Goal: Task Accomplishment & Management: Complete application form

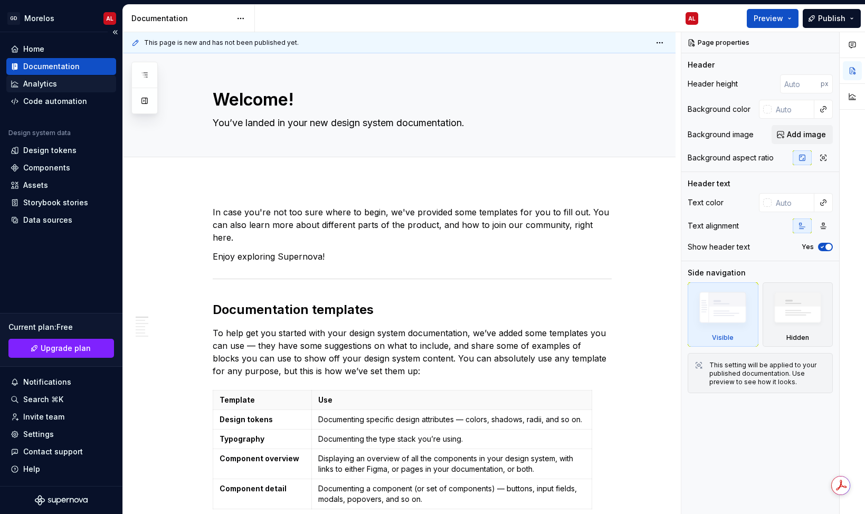
click at [56, 84] on div "Analytics" at bounding box center [61, 84] width 101 height 11
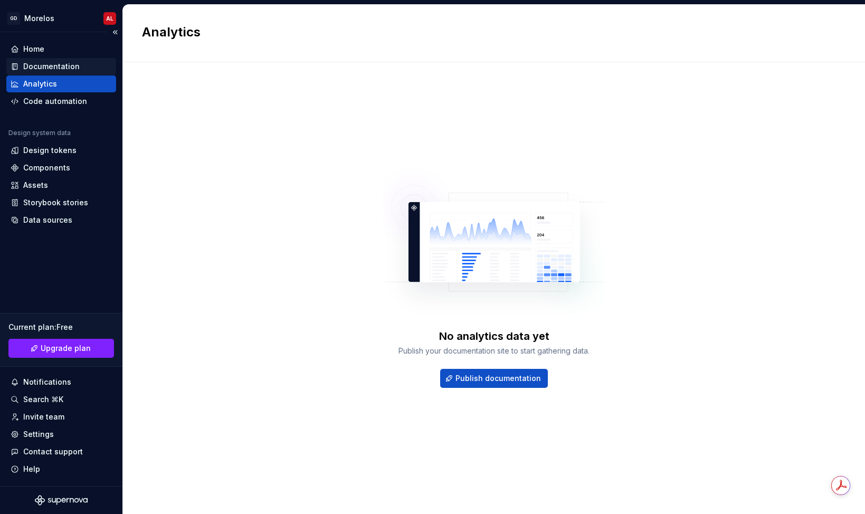
click at [62, 66] on div "Documentation" at bounding box center [51, 66] width 56 height 11
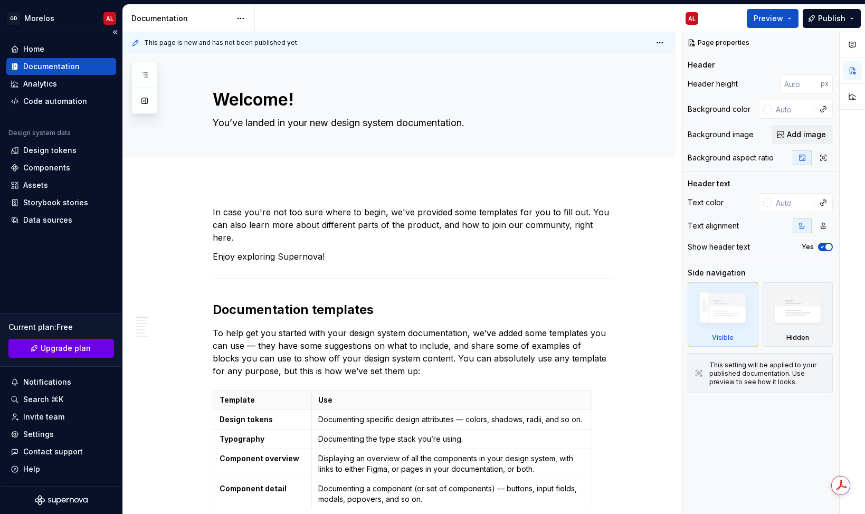
click at [78, 346] on span "Upgrade plan" at bounding box center [66, 348] width 50 height 11
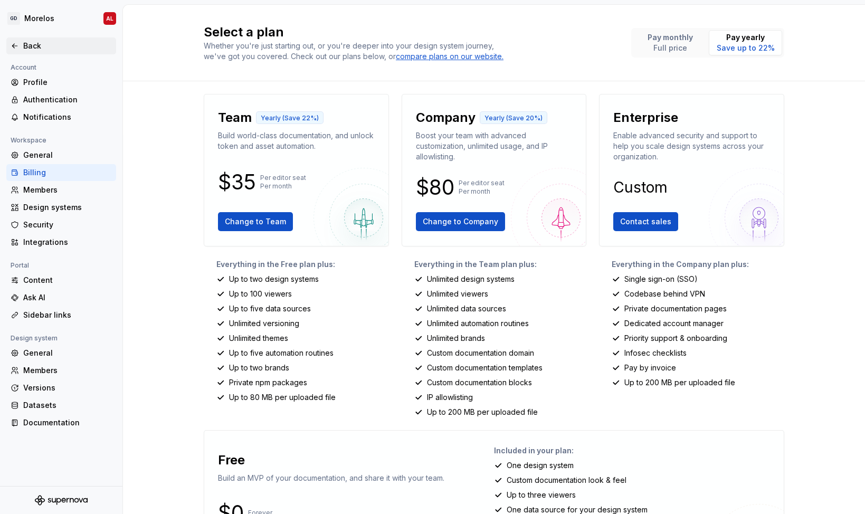
click at [39, 44] on div "Back" at bounding box center [67, 46] width 89 height 11
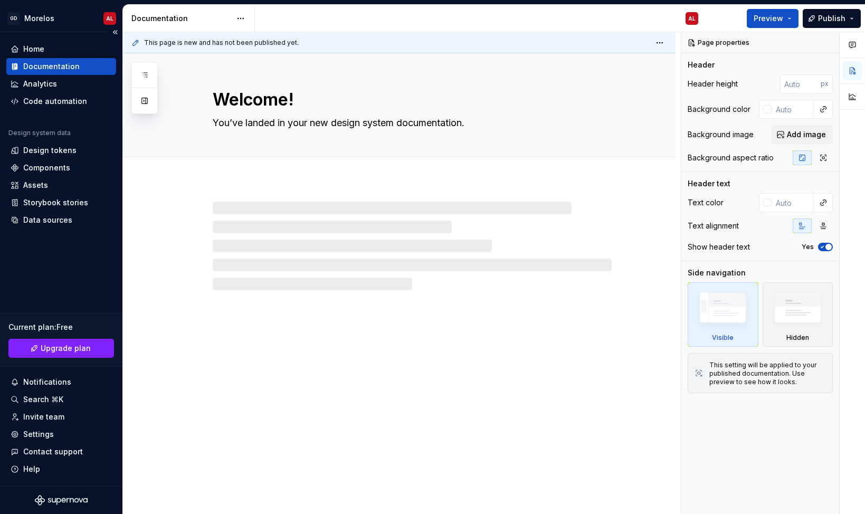
type textarea "*"
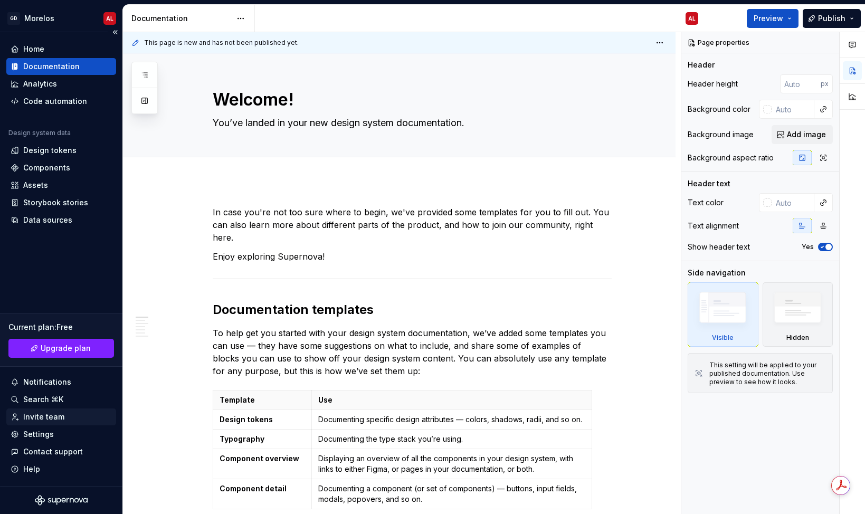
click at [62, 415] on div "Invite team" at bounding box center [61, 417] width 101 height 11
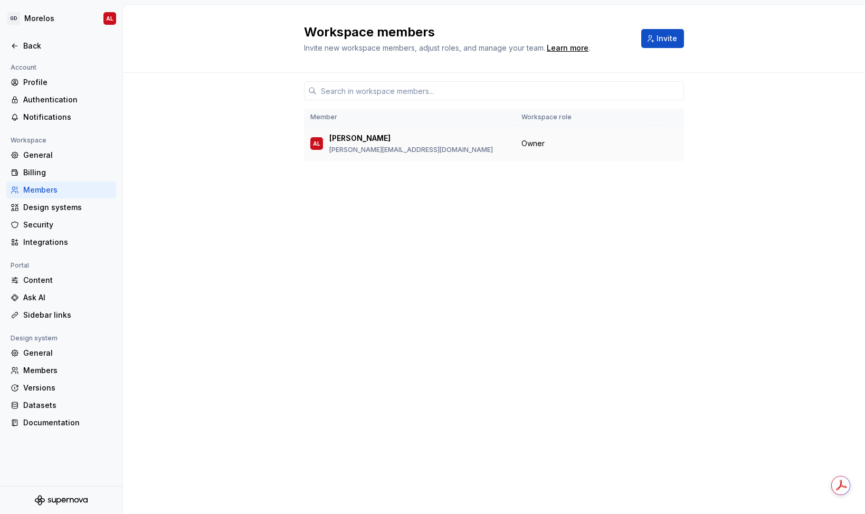
click at [543, 138] on span "Owner" at bounding box center [532, 143] width 23 height 11
click at [643, 42] on button "Invite" at bounding box center [662, 38] width 43 height 19
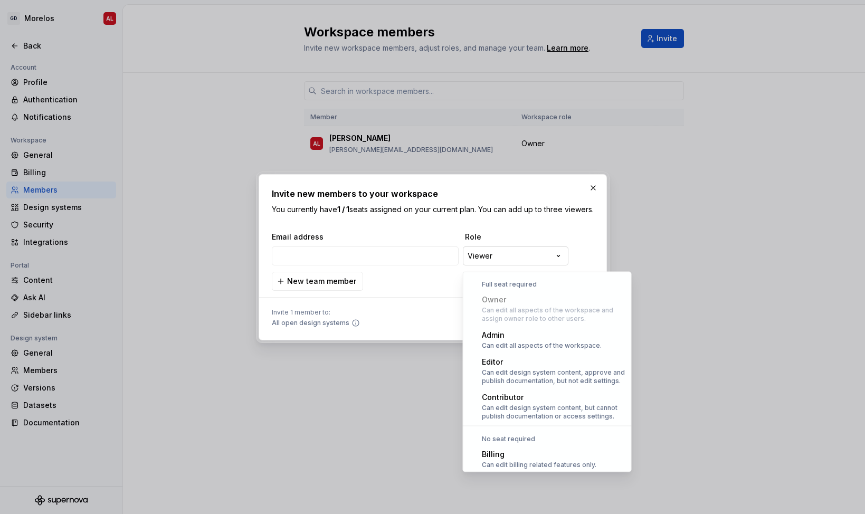
click at [488, 261] on div "**********" at bounding box center [432, 257] width 865 height 514
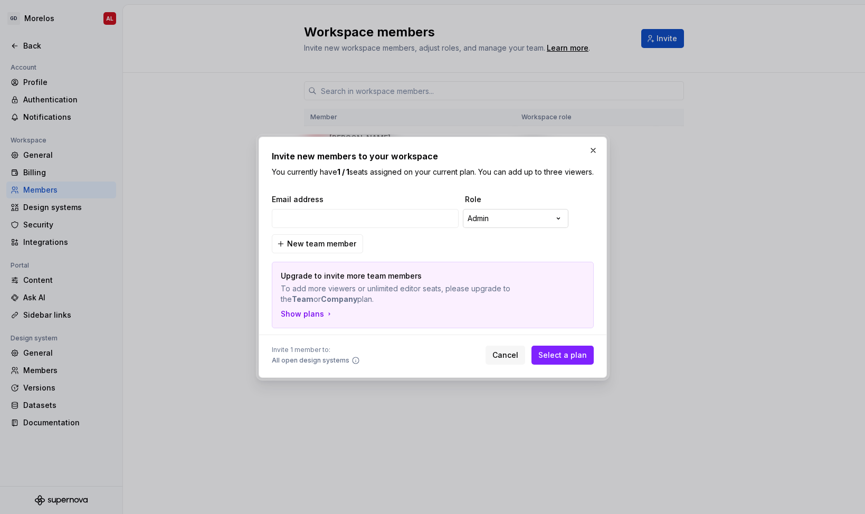
click at [513, 224] on div "**********" at bounding box center [432, 257] width 865 height 514
click at [521, 219] on div "**********" at bounding box center [432, 257] width 865 height 514
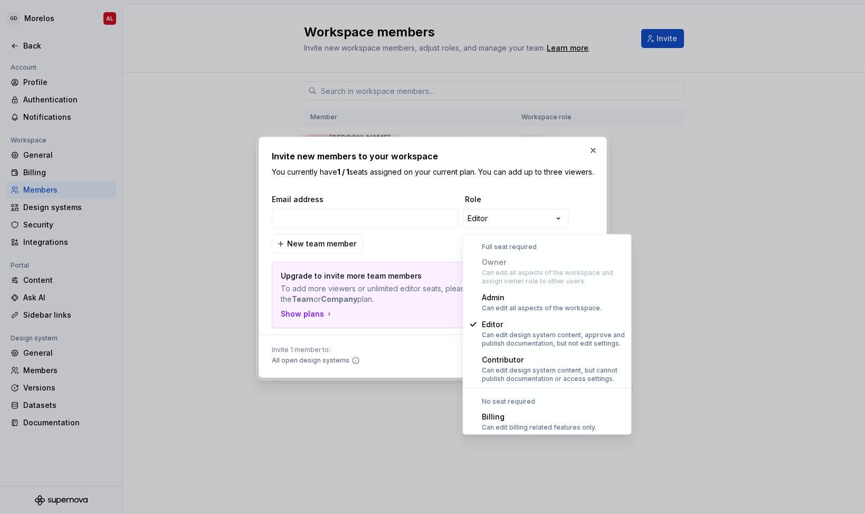
select select "*****"
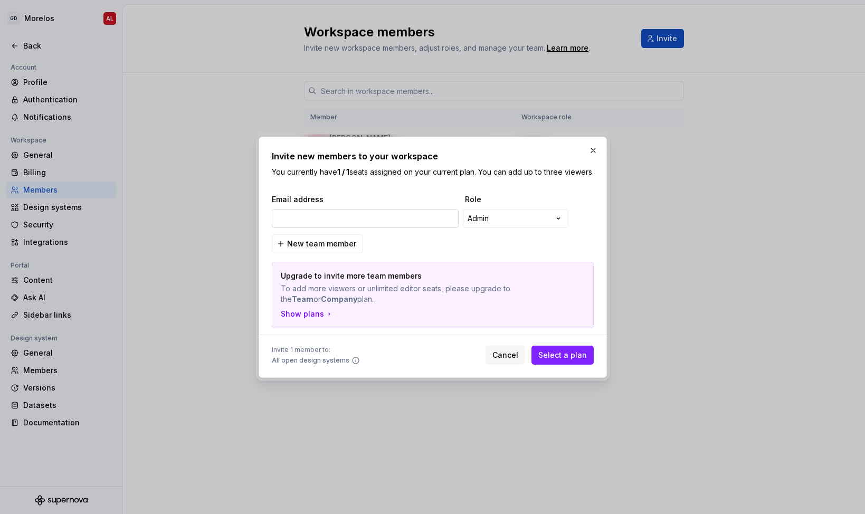
click at [413, 217] on input "email" at bounding box center [365, 218] width 187 height 19
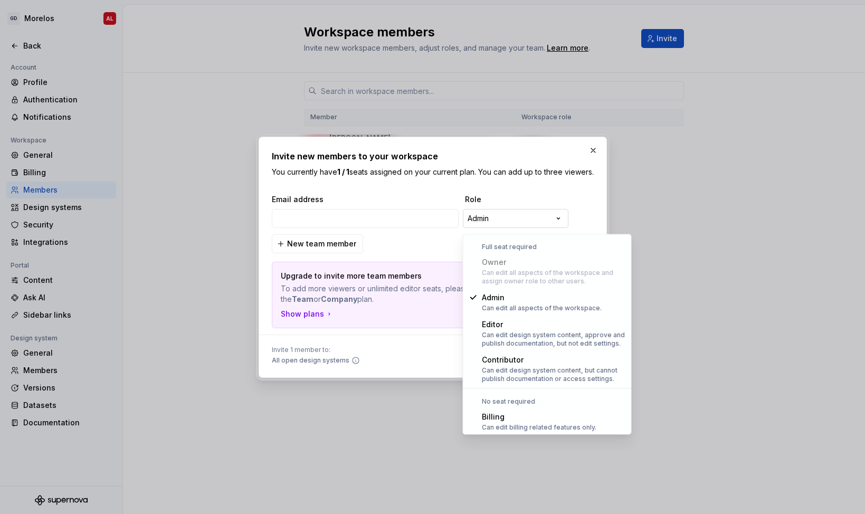
click at [491, 226] on div "**********" at bounding box center [432, 257] width 865 height 514
click at [402, 237] on div "**********" at bounding box center [432, 257] width 865 height 514
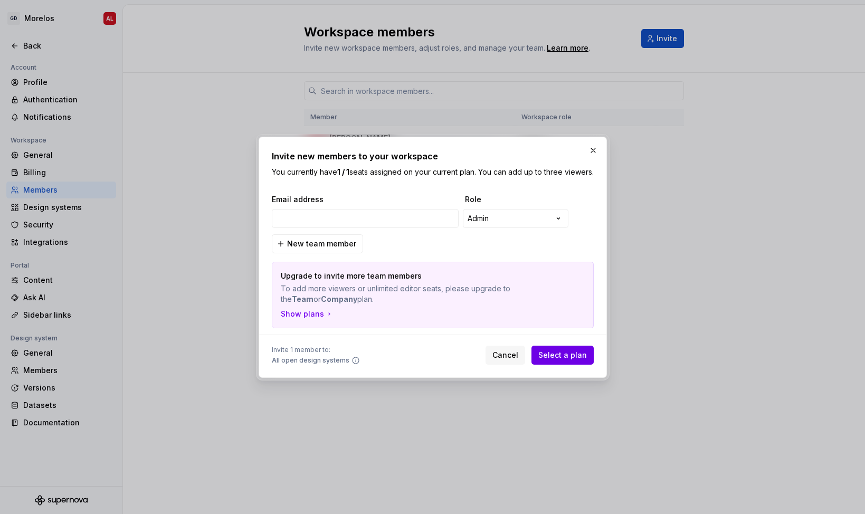
click at [546, 359] on span "Select a plan" at bounding box center [562, 355] width 49 height 11
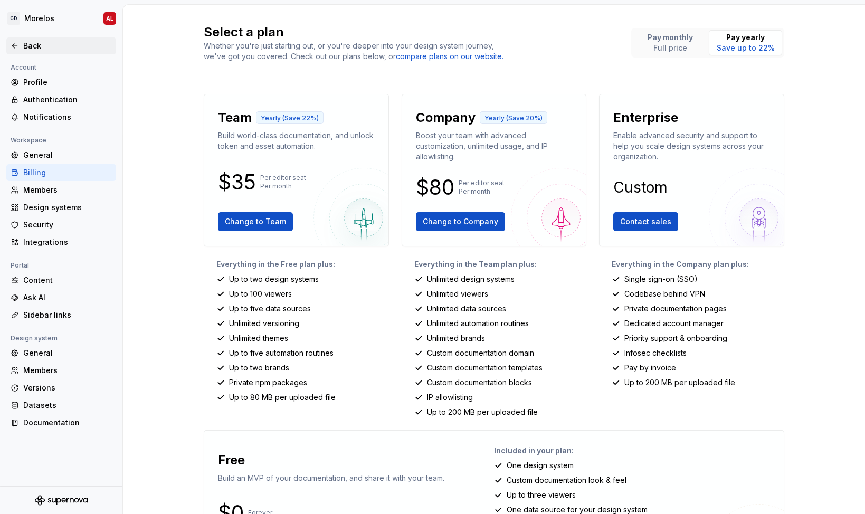
click at [52, 43] on div "Back" at bounding box center [67, 46] width 89 height 11
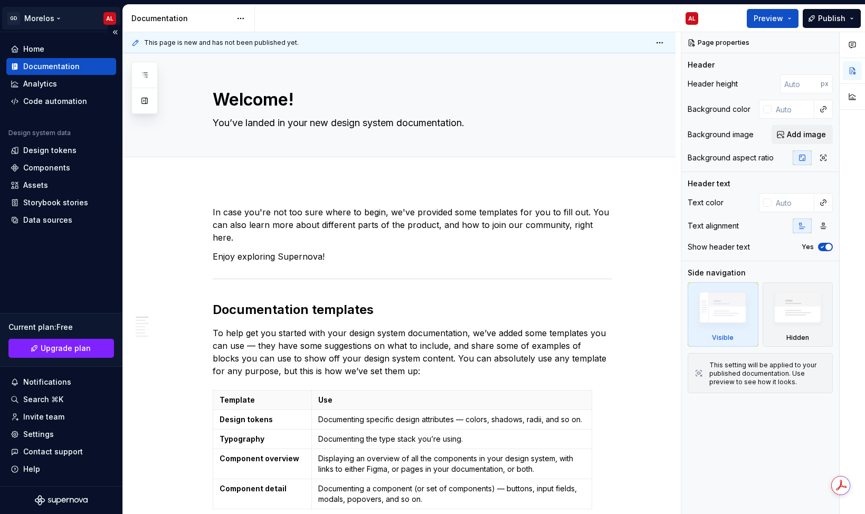
click at [109, 16] on html "[PERSON_NAME] AL Home Documentation Analytics Code automation Design system dat…" at bounding box center [432, 257] width 865 height 514
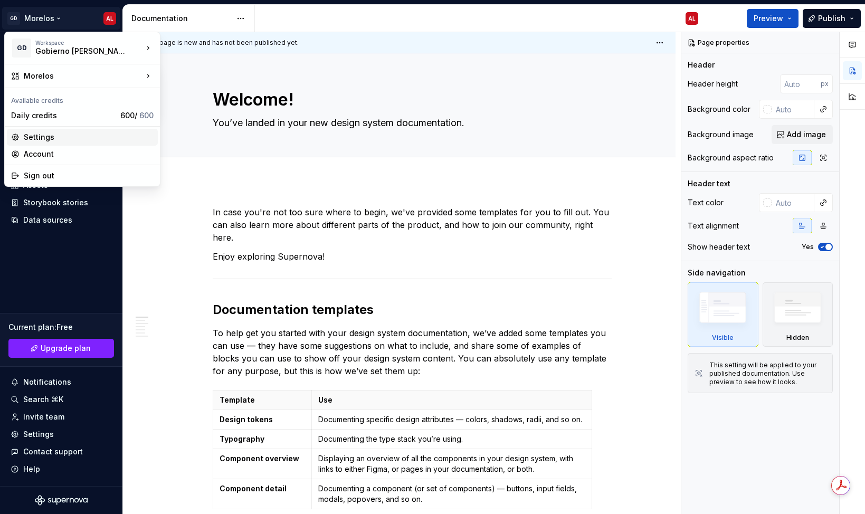
type textarea "*"
click at [51, 149] on div "Account" at bounding box center [89, 154] width 130 height 11
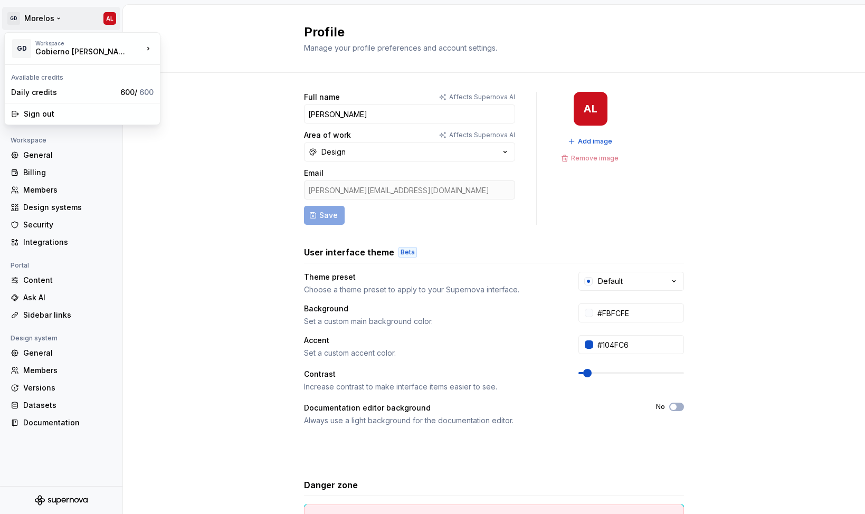
click at [62, 14] on html "[PERSON_NAME] AL Back Account Profile Authentication Notifications Workspace Ge…" at bounding box center [432, 257] width 865 height 514
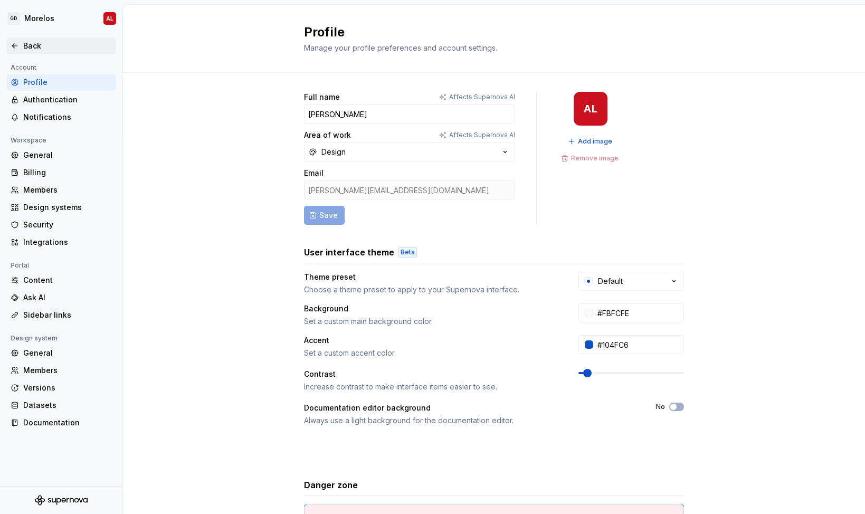
click at [39, 41] on div "Back" at bounding box center [67, 46] width 89 height 11
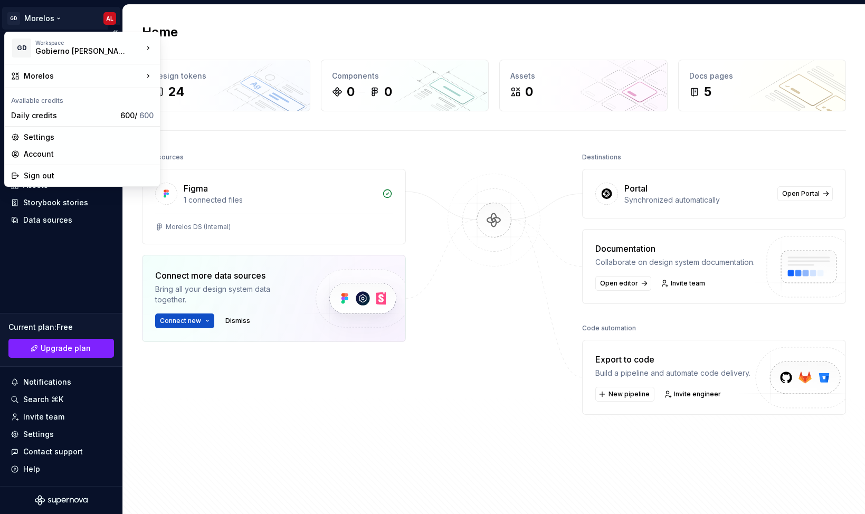
click at [44, 22] on html "[PERSON_NAME] AL Home Documentation Analytics Code automation Design system dat…" at bounding box center [432, 257] width 865 height 514
click at [76, 135] on div "Settings" at bounding box center [89, 137] width 130 height 11
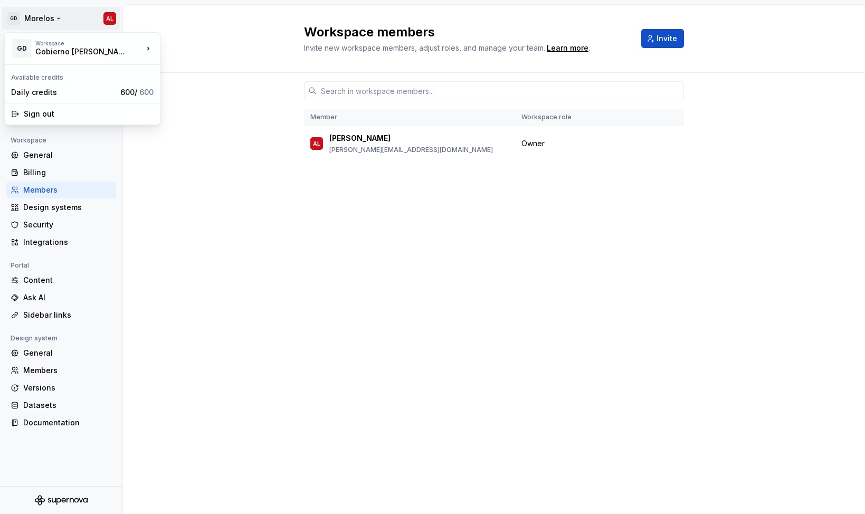
click at [110, 16] on html "[PERSON_NAME] AL Back Account Profile Authentication Notifications Workspace Ge…" at bounding box center [432, 257] width 865 height 514
click at [79, 118] on div "Sign out" at bounding box center [89, 114] width 130 height 11
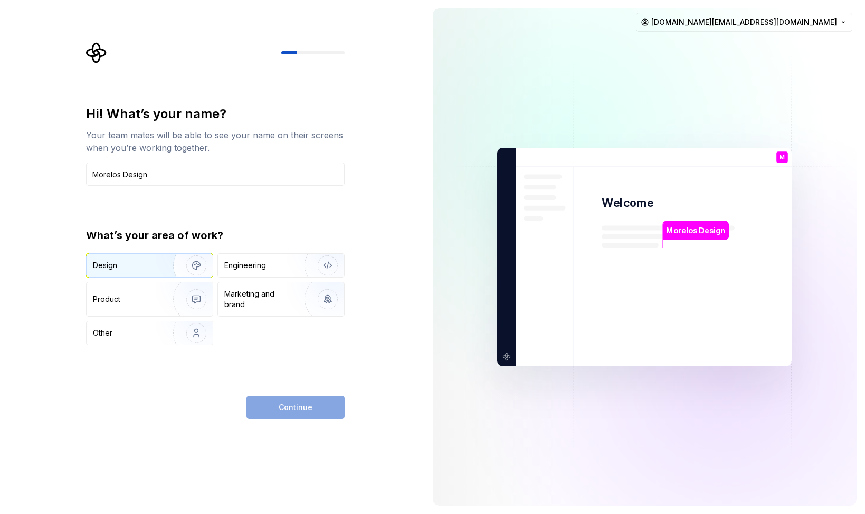
type input "Morelos Design"
click at [159, 259] on img "button" at bounding box center [190, 265] width 68 height 71
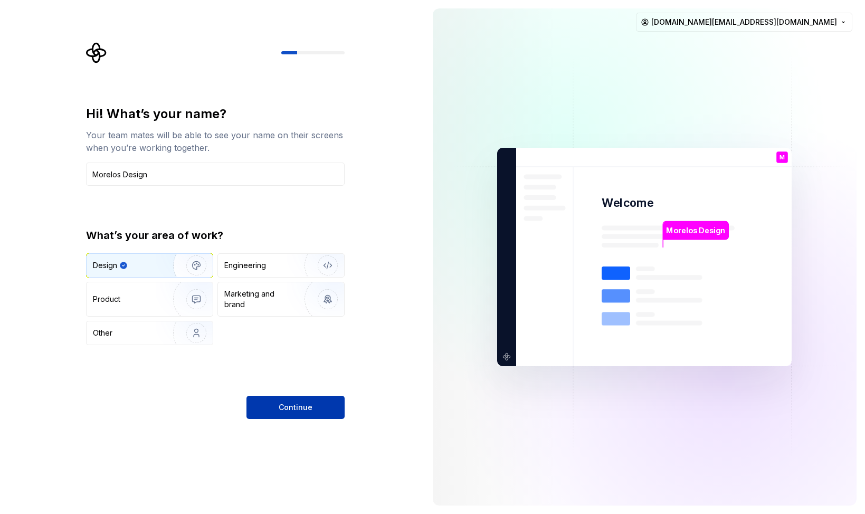
click at [293, 404] on span "Continue" at bounding box center [296, 407] width 34 height 11
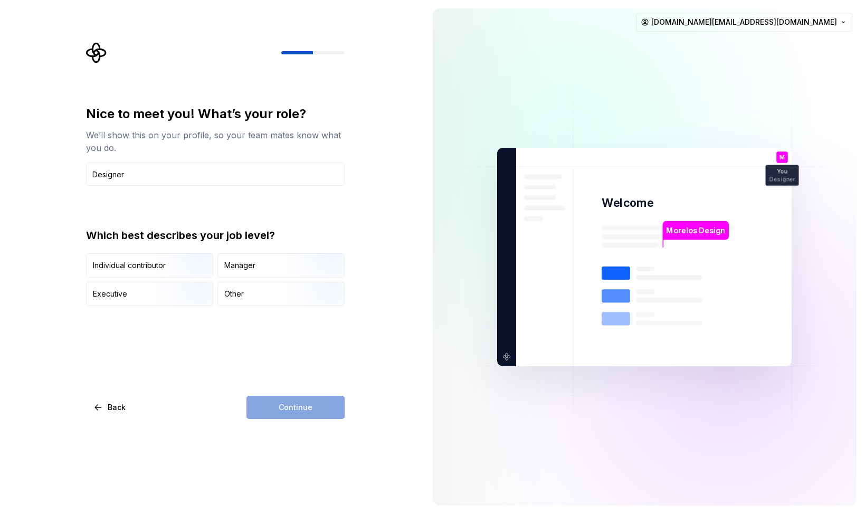
type input "Designer"
click at [164, 197] on div "Nice to meet you! What’s your role? We’ll show this on your profile, so your te…" at bounding box center [215, 206] width 259 height 201
click at [298, 403] on div "Continue" at bounding box center [295, 407] width 98 height 23
click at [186, 269] on img "button" at bounding box center [188, 278] width 68 height 71
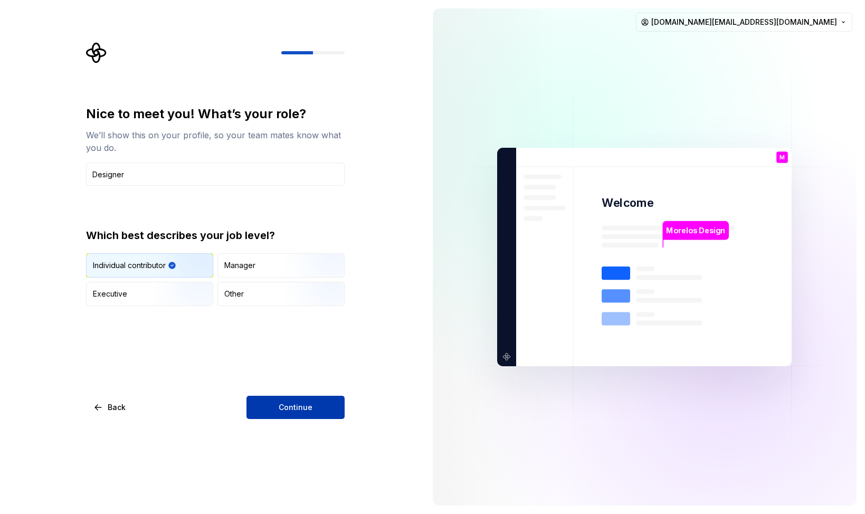
click at [300, 402] on span "Continue" at bounding box center [296, 407] width 34 height 11
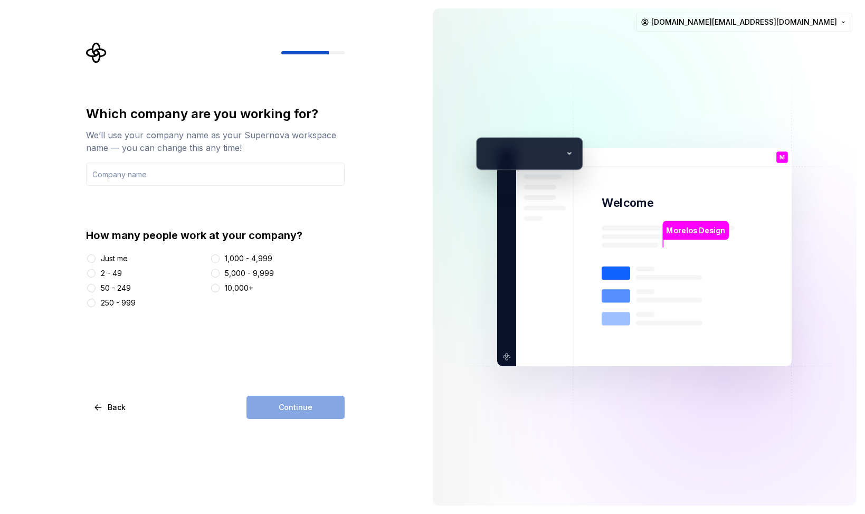
click at [116, 271] on div "2 - 49" at bounding box center [111, 273] width 21 height 11
click at [96, 271] on button "2 - 49" at bounding box center [91, 273] width 8 height 8
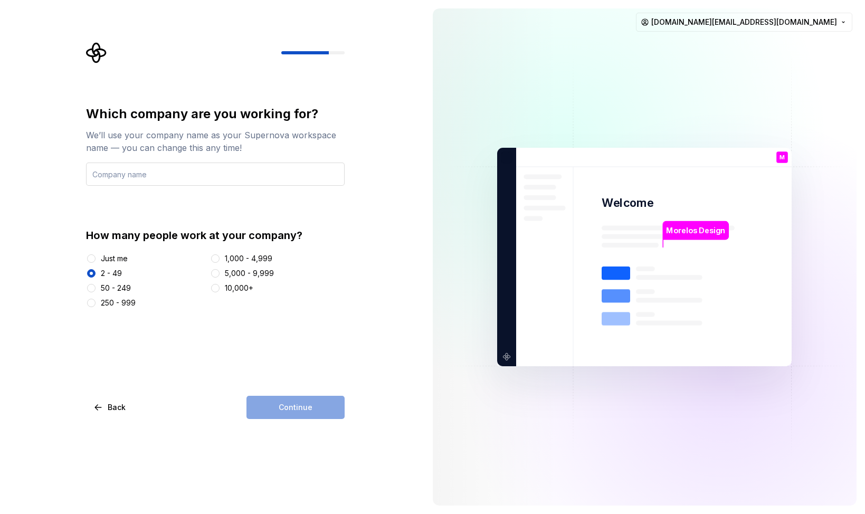
click at [140, 178] on input "text" at bounding box center [215, 174] width 259 height 23
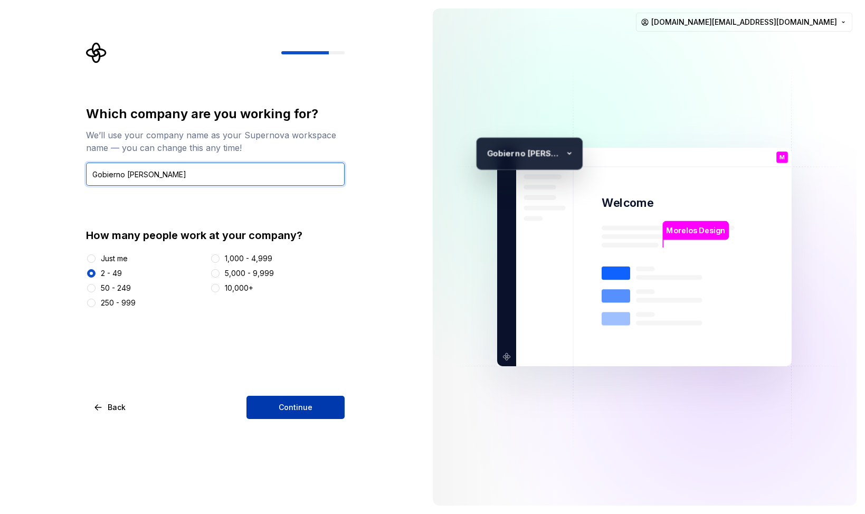
type input "Gobierno [PERSON_NAME]"
click at [291, 403] on span "Continue" at bounding box center [296, 407] width 34 height 11
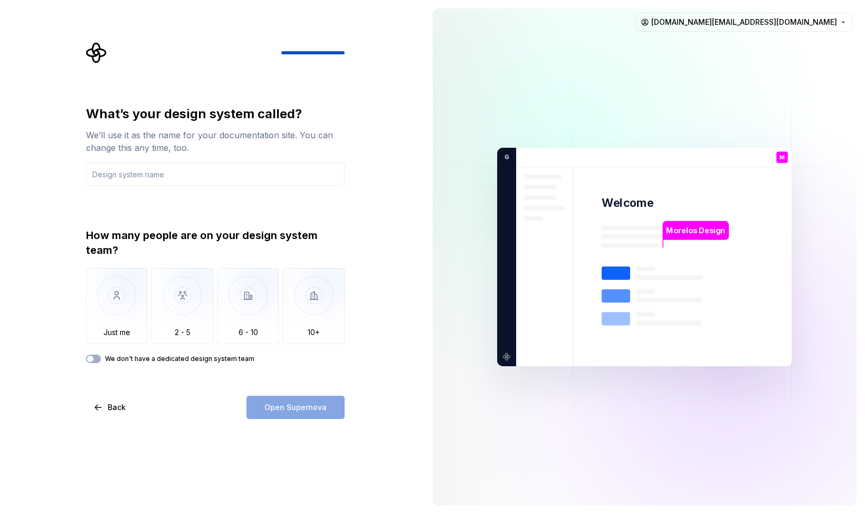
click at [119, 358] on label "We don't have a dedicated design system team" at bounding box center [179, 359] width 149 height 8
click at [101, 358] on button "We don't have a dedicated design system team" at bounding box center [93, 359] width 15 height 8
click at [122, 362] on label "We don't have a dedicated design system team" at bounding box center [179, 359] width 149 height 8
click at [101, 362] on button "We don't have a dedicated design system team" at bounding box center [93, 359] width 15 height 8
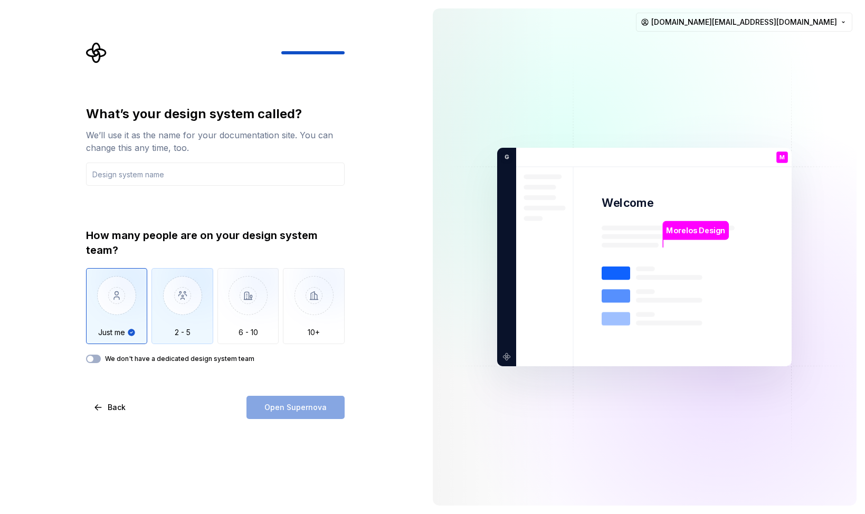
click at [198, 313] on img "button" at bounding box center [182, 303] width 62 height 71
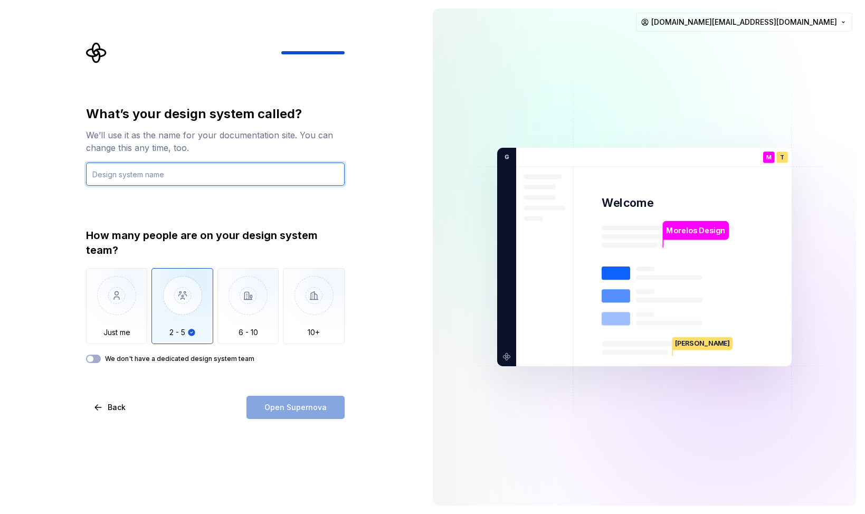
click at [182, 175] on input "text" at bounding box center [215, 174] width 259 height 23
type input "Morelos"
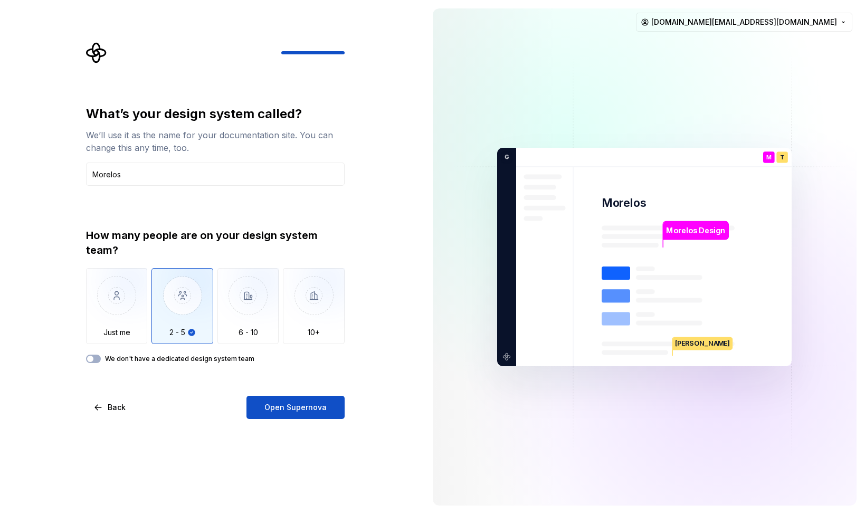
drag, startPoint x: 277, startPoint y: 410, endPoint x: 164, endPoint y: 423, distance: 114.2
click at [164, 423] on div "What’s your design system called? We’ll use it as the name for your documentati…" at bounding box center [212, 257] width 424 height 514
click at [109, 359] on label "We don't have a dedicated design system team" at bounding box center [179, 359] width 149 height 8
click at [101, 359] on button "We don't have a dedicated design system team" at bounding box center [93, 359] width 15 height 8
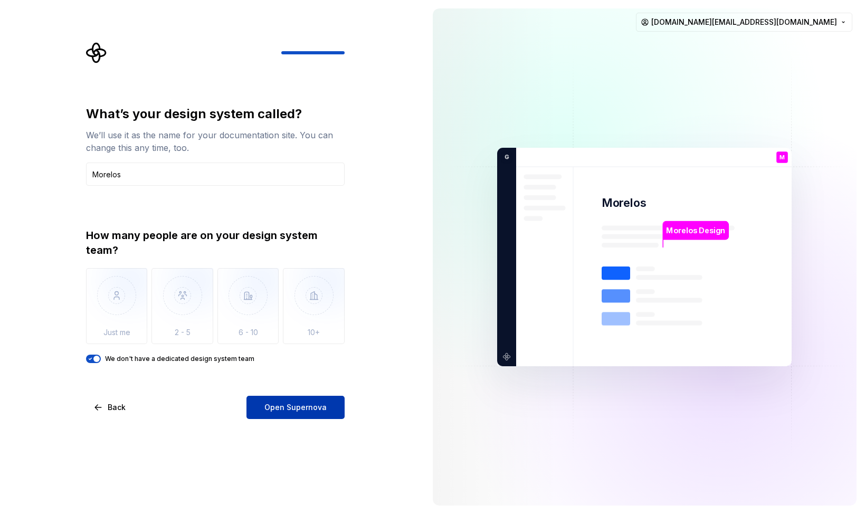
click at [305, 400] on button "Open Supernova" at bounding box center [295, 407] width 98 height 23
